Goal: Navigation & Orientation: Find specific page/section

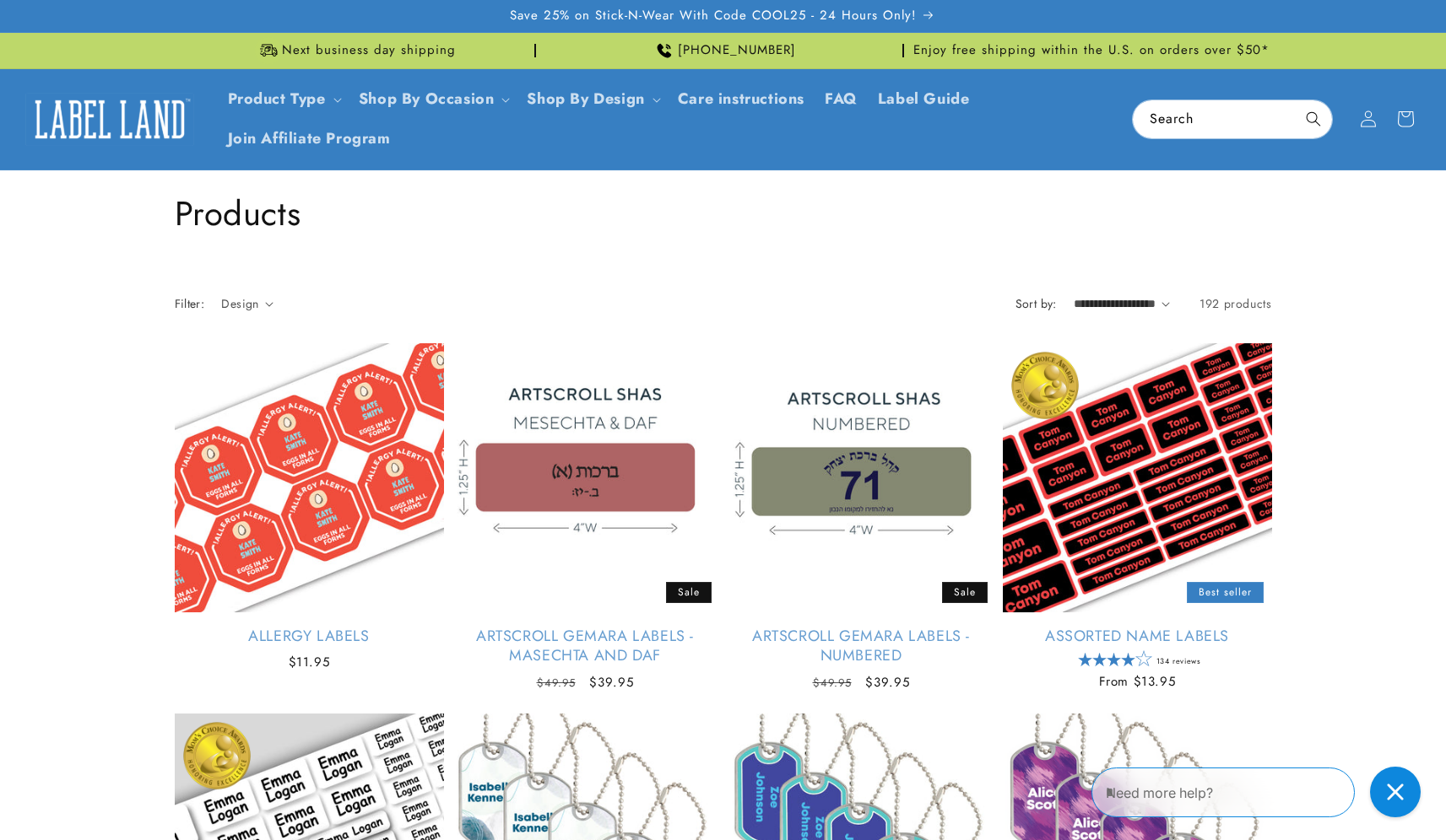
scroll to position [3443, 0]
